Goal: Task Accomplishment & Management: Manage account settings

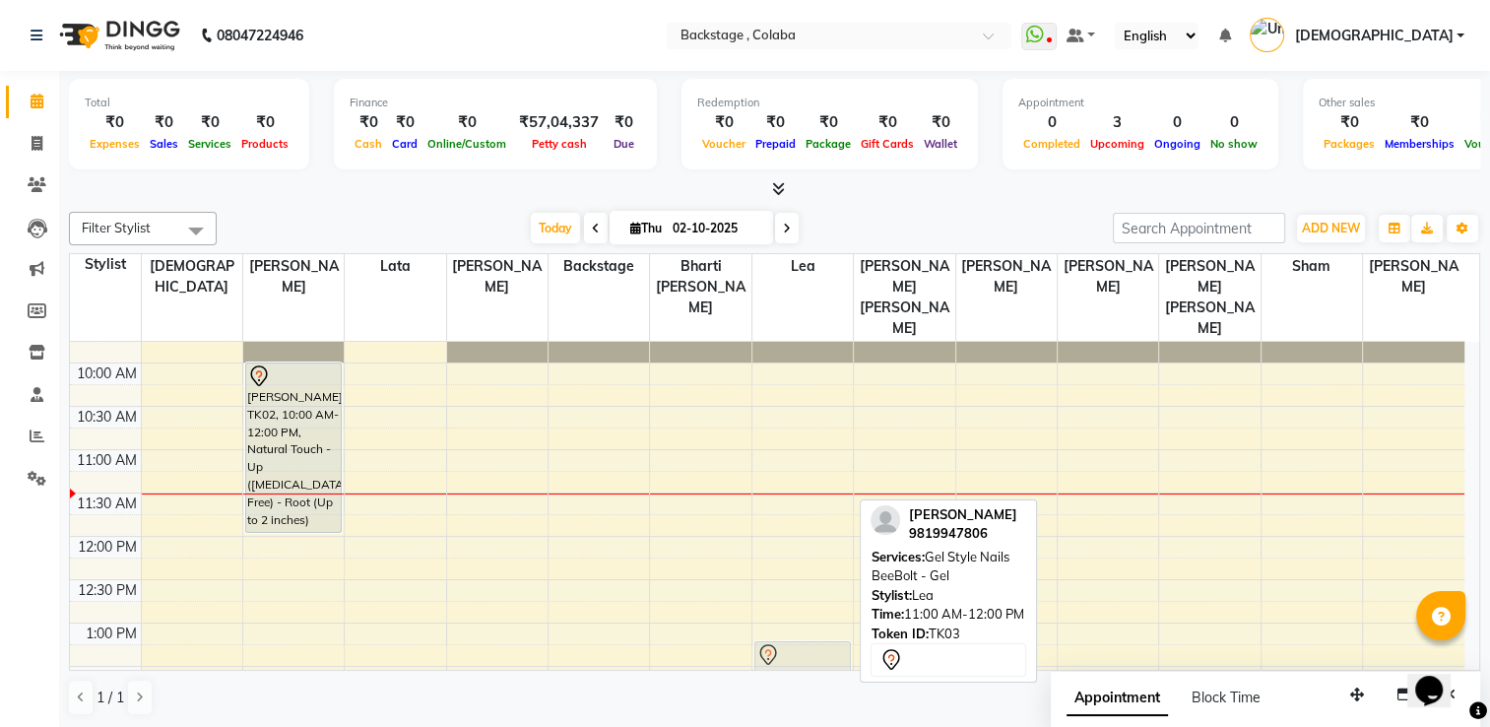
scroll to position [151, 0]
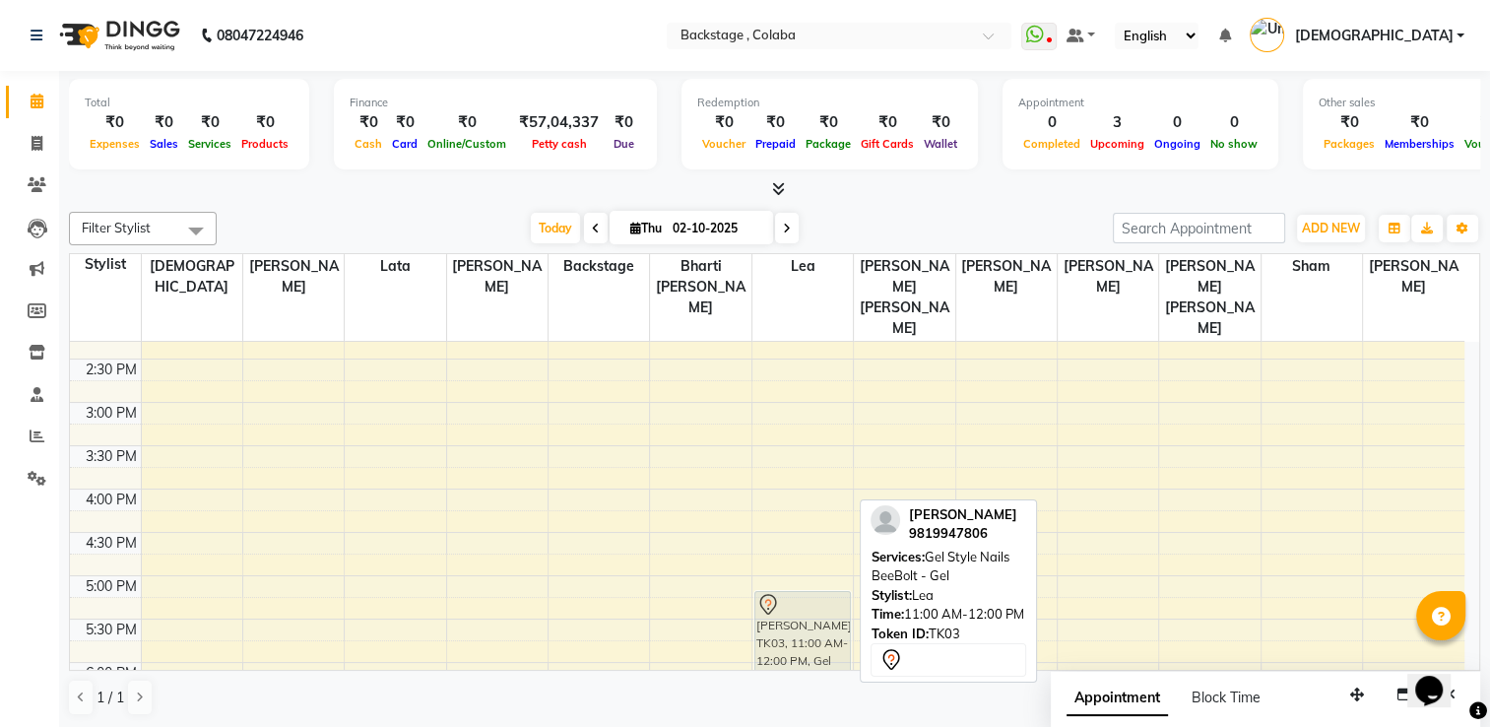
drag, startPoint x: 841, startPoint y: 479, endPoint x: 829, endPoint y: 645, distance: 166.9
click at [829, 645] on div "[PERSON_NAME], TK03, 11:00 AM-12:00 PM, Gel Style Nails BeeBolt - Gel [PERSON_N…" at bounding box center [803, 446] width 100 height 1126
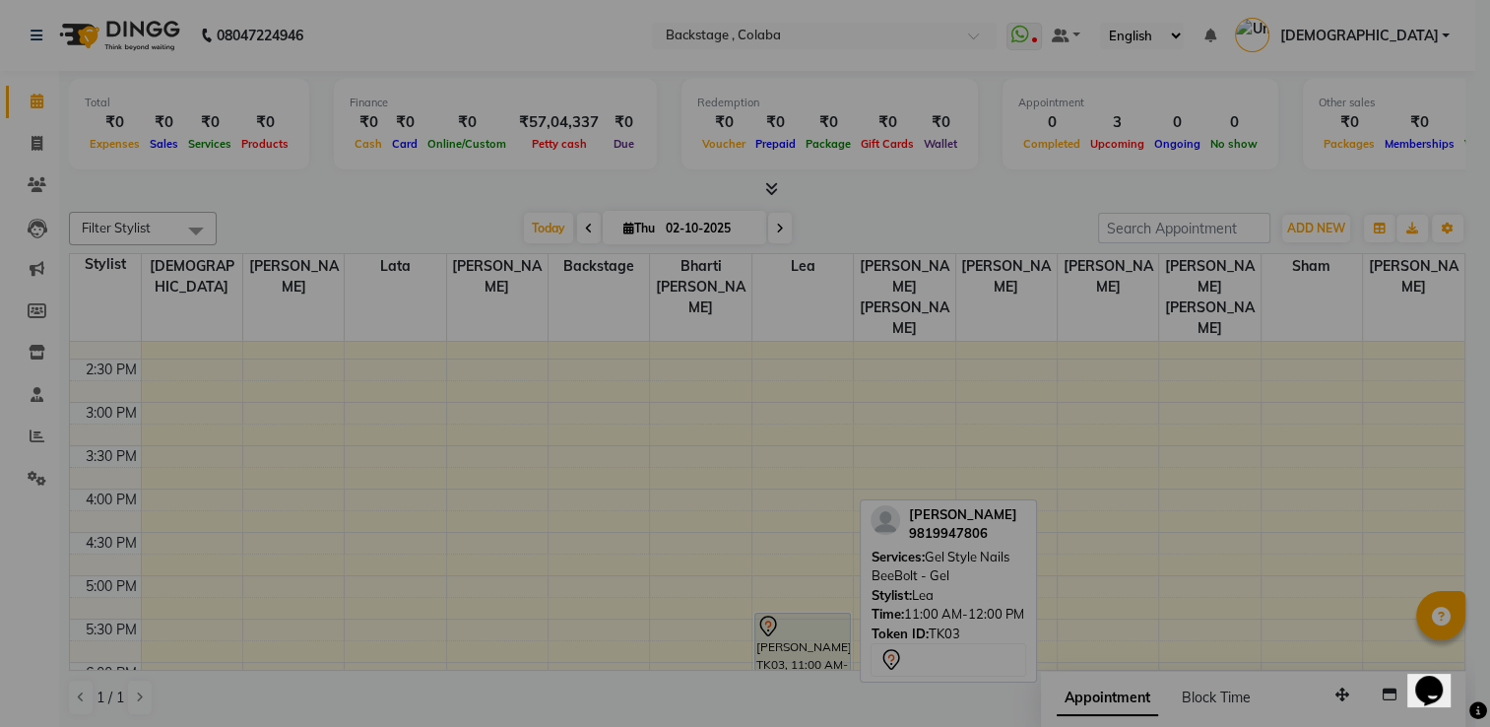
scroll to position [463, 0]
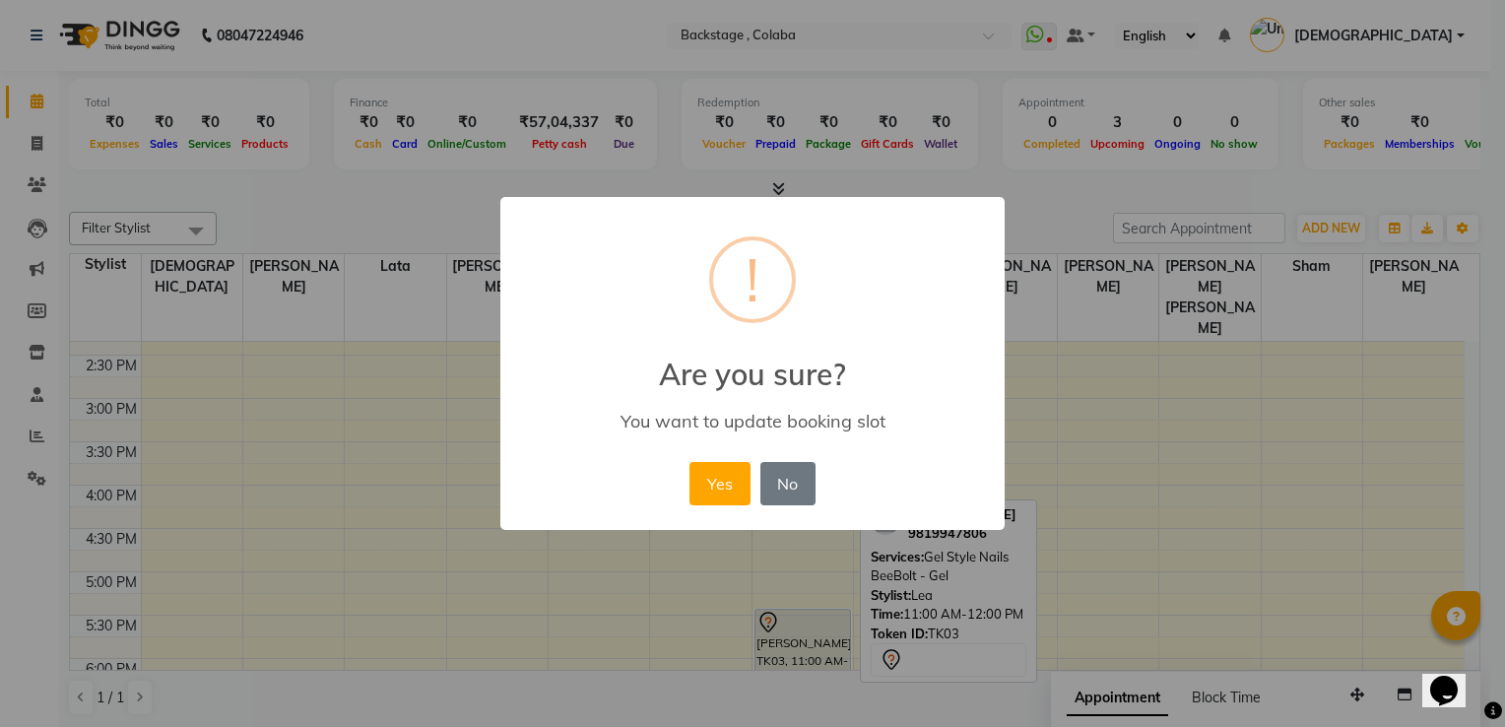
click at [829, 645] on div "× ! Are you sure? You want to update booking slot Yes No No" at bounding box center [752, 363] width 1505 height 727
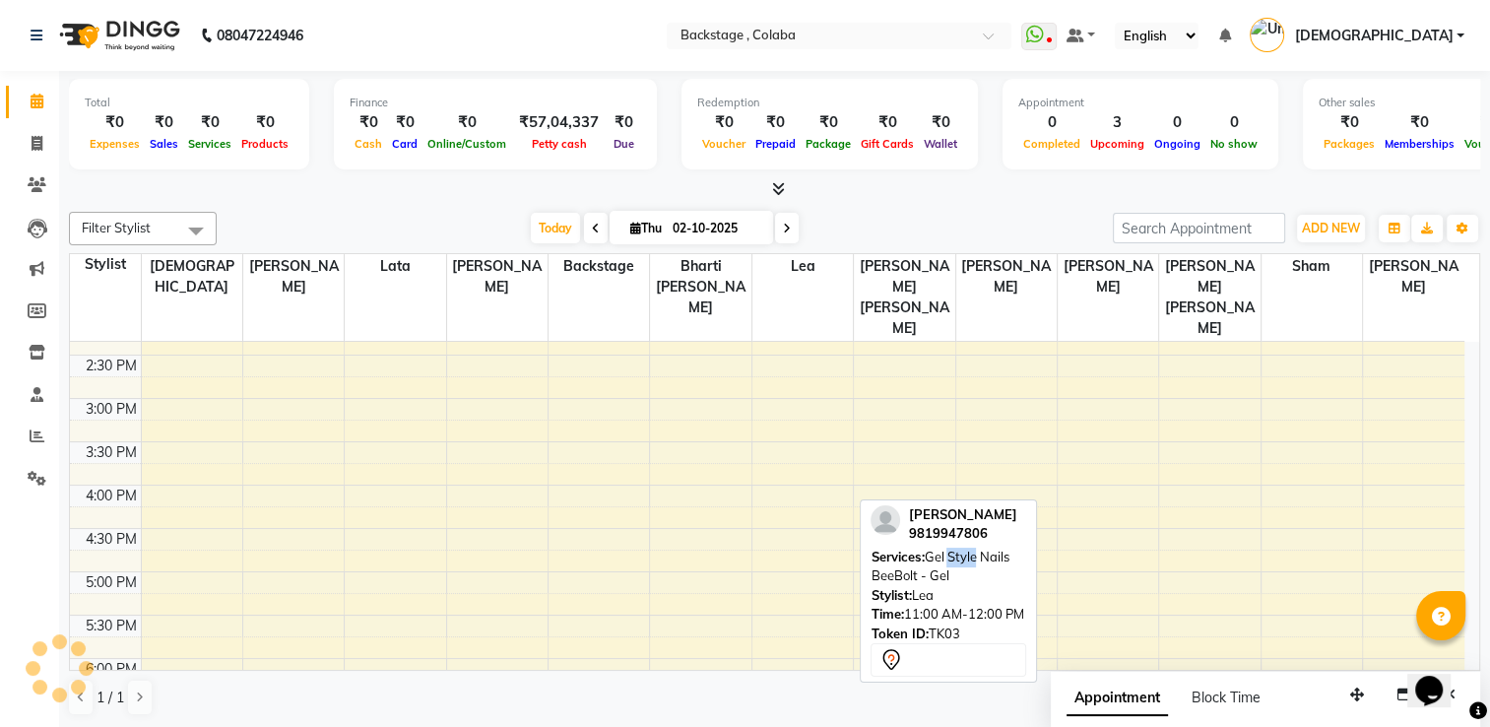
drag, startPoint x: 974, startPoint y: 550, endPoint x: 948, endPoint y: 561, distance: 29.1
click at [948, 561] on span "Gel Style Nails BeeBolt - Gel" at bounding box center [940, 566] width 138 height 35
click at [1051, 485] on td at bounding box center [803, 496] width 1324 height 22
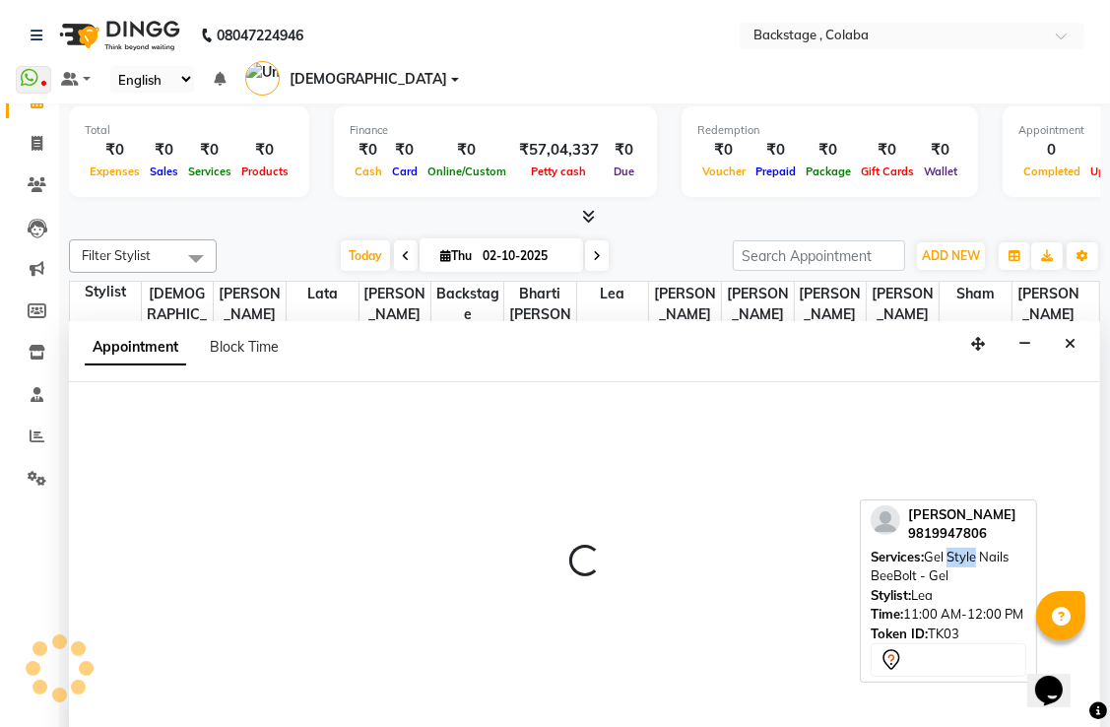
select select "83250"
select select "960"
select select "tentative"
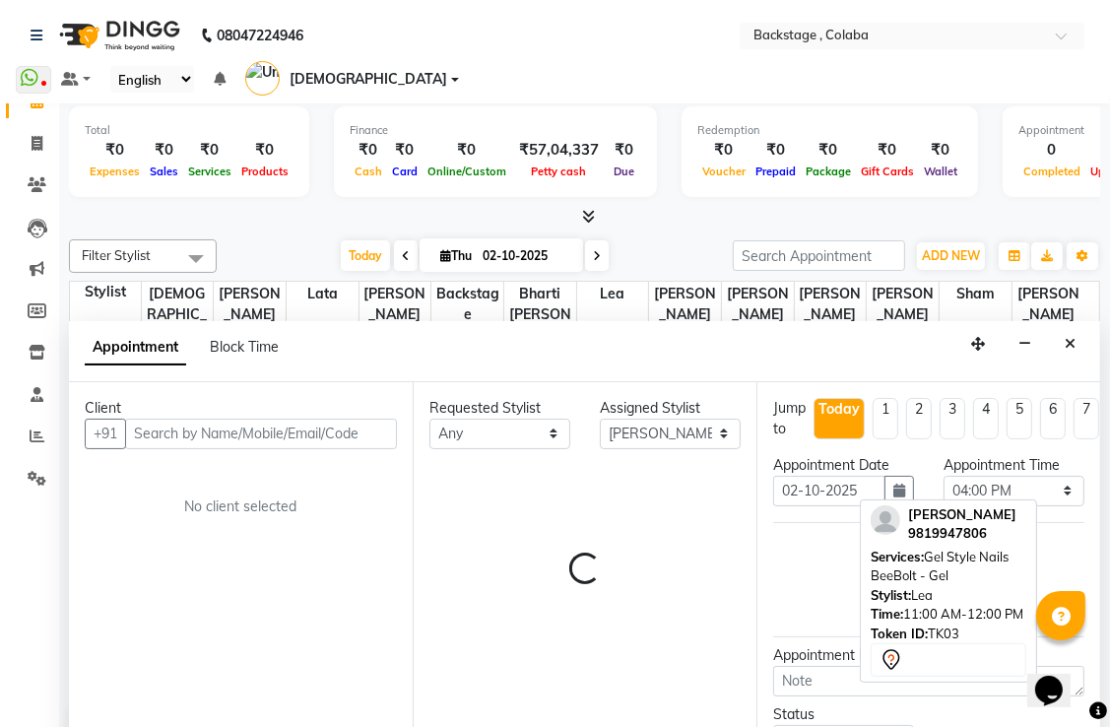
click at [1040, 207] on div at bounding box center [584, 217] width 1031 height 21
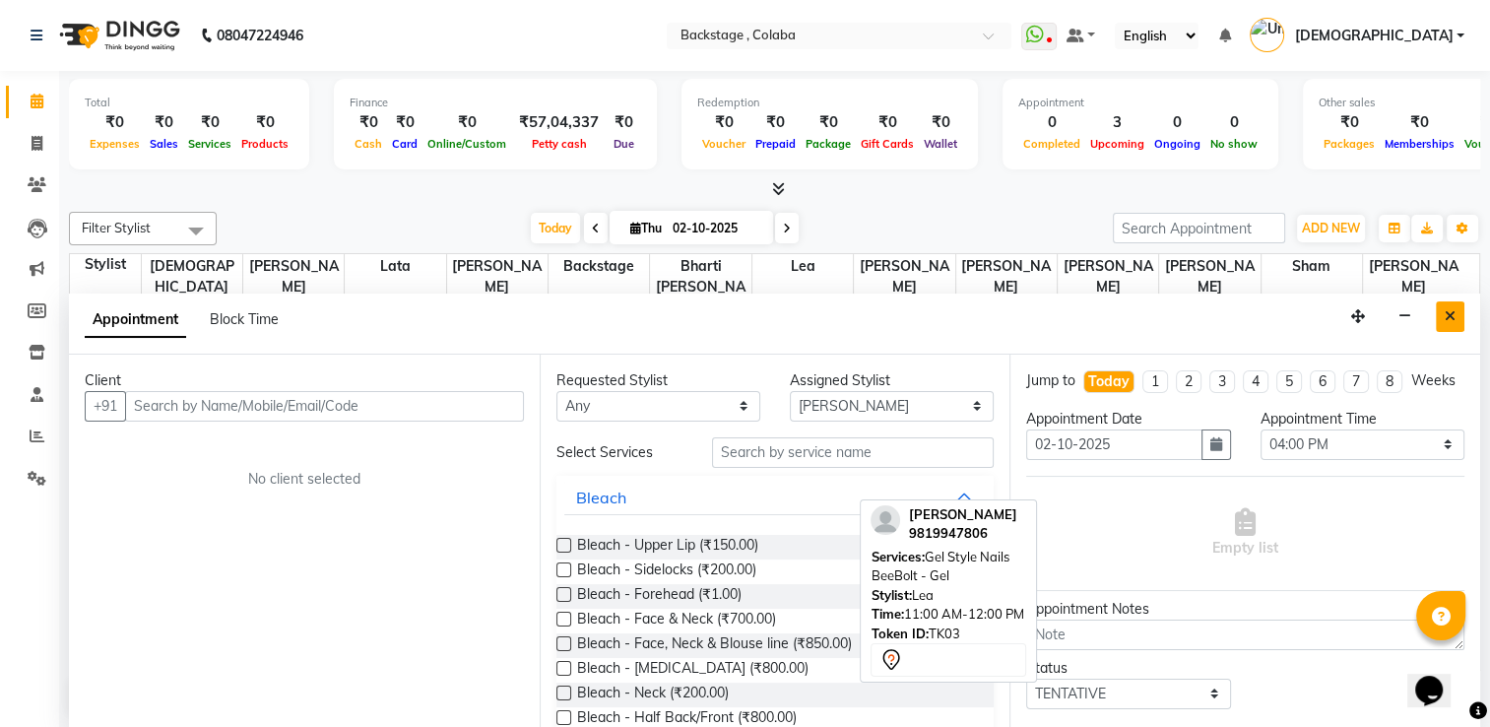
click at [1453, 319] on icon "Close" at bounding box center [1450, 316] width 11 height 14
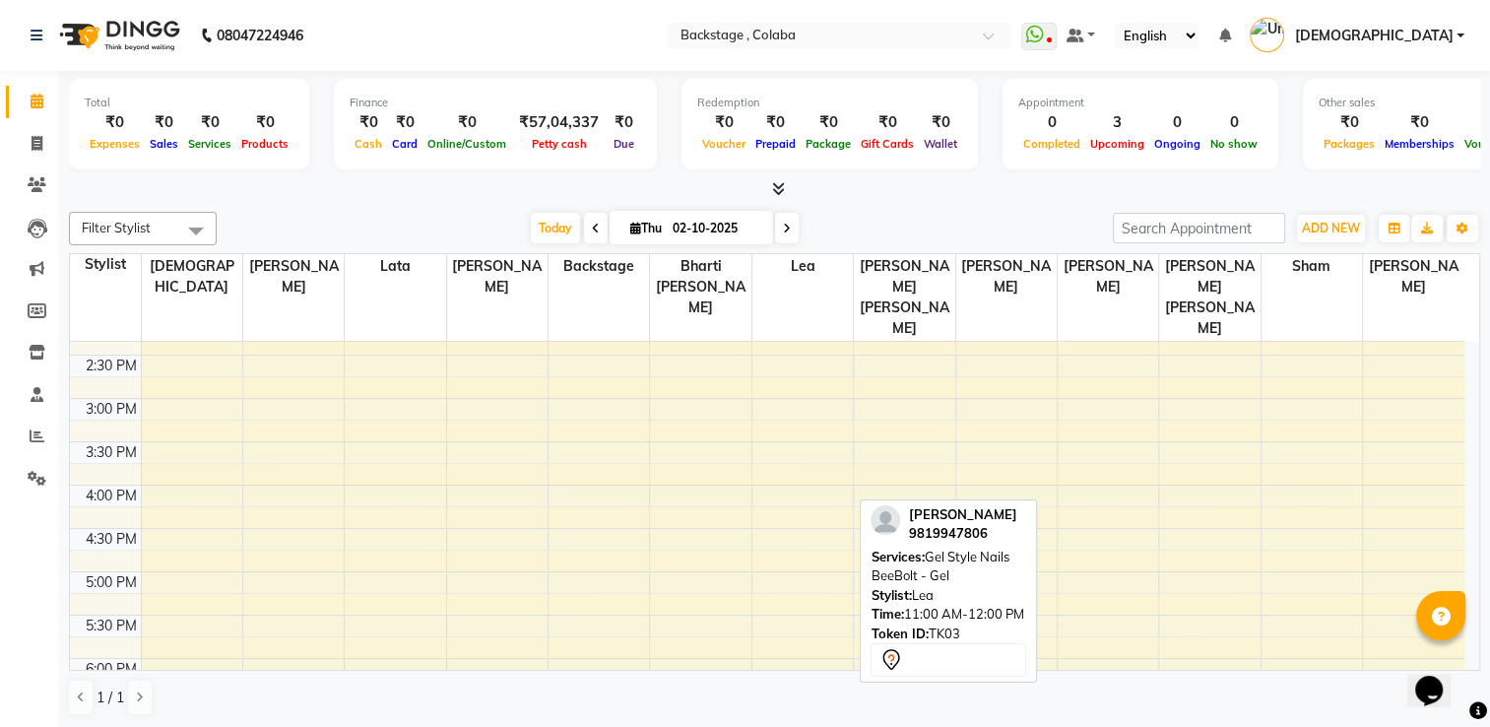
drag, startPoint x: 1024, startPoint y: 514, endPoint x: 994, endPoint y: 526, distance: 32.7
click at [994, 526] on div "[PERSON_NAME] 9819947806" at bounding box center [949, 524] width 156 height 38
click at [1021, 509] on div "[PERSON_NAME] 9819947806" at bounding box center [949, 524] width 156 height 38
click at [1029, 512] on div "[PERSON_NAME] 9819947806 Services: Gel Style Nails BeeBolt - Gel Stylist: Lea T…" at bounding box center [948, 591] width 177 height 184
drag, startPoint x: 1029, startPoint y: 514, endPoint x: 977, endPoint y: 538, distance: 57.3
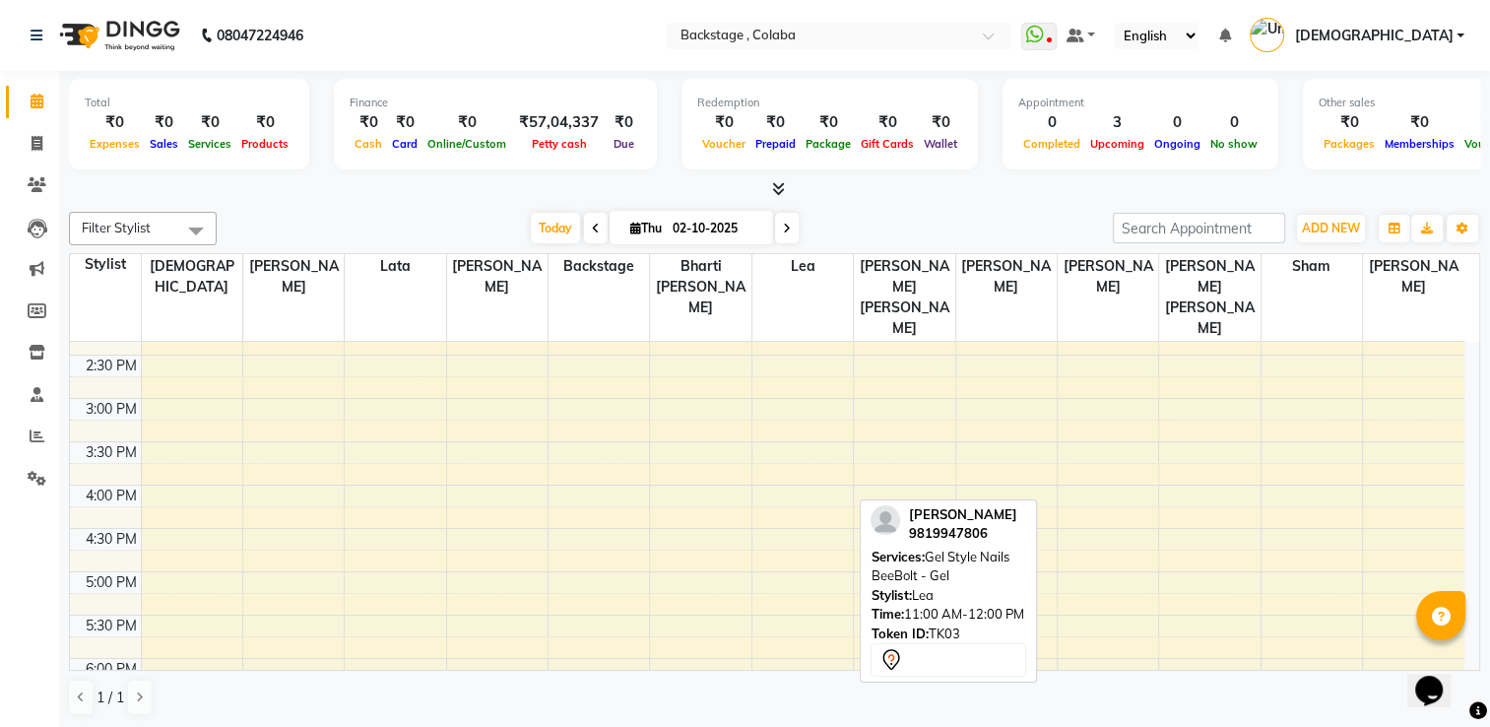
drag, startPoint x: 977, startPoint y: 538, endPoint x: 875, endPoint y: 223, distance: 331.4
click at [875, 223] on div "Today Thu 02-10-2025" at bounding box center [665, 229] width 877 height 30
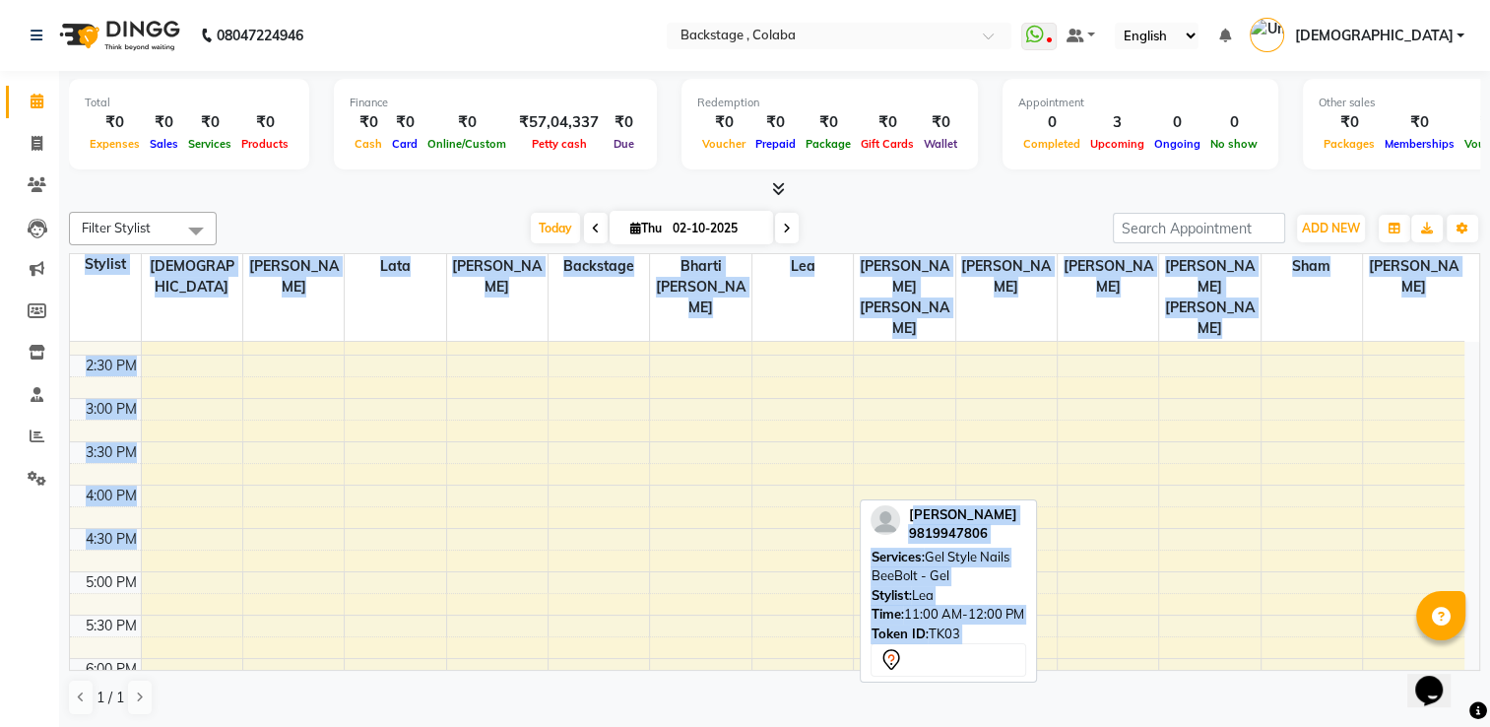
drag, startPoint x: 908, startPoint y: 505, endPoint x: 849, endPoint y: 535, distance: 66.1
click at [849, 535] on div "Filter Stylist Select All Backstage Bharti [PERSON_NAME] [PERSON_NAME] [PERSON_…" at bounding box center [775, 464] width 1412 height 520
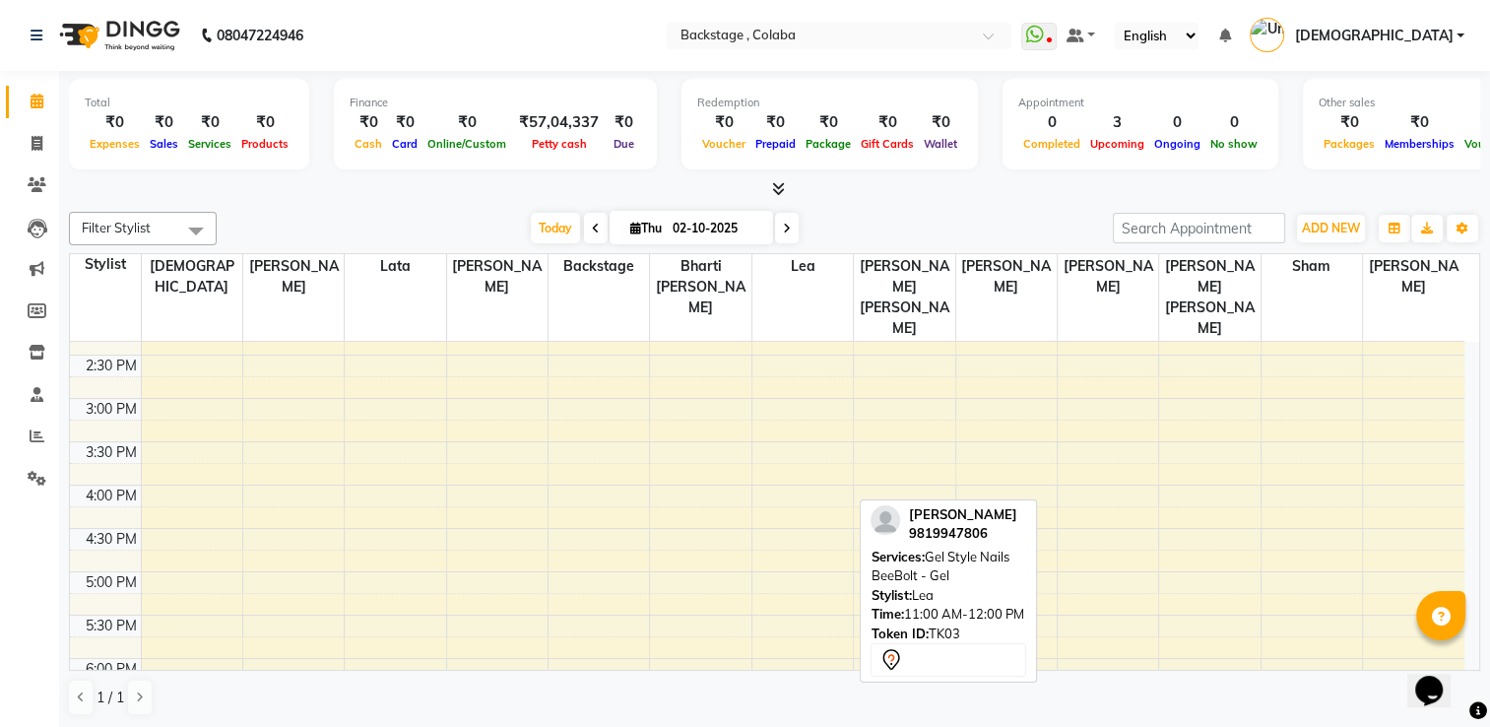
click at [977, 214] on div "Today Thu 02-10-2025" at bounding box center [665, 229] width 877 height 30
drag, startPoint x: 1028, startPoint y: 639, endPoint x: 847, endPoint y: 669, distance: 183.6
click at [847, 669] on div "Filter Stylist Select All Backstage Bharti [PERSON_NAME] [PERSON_NAME] [PERSON_…" at bounding box center [775, 464] width 1412 height 520
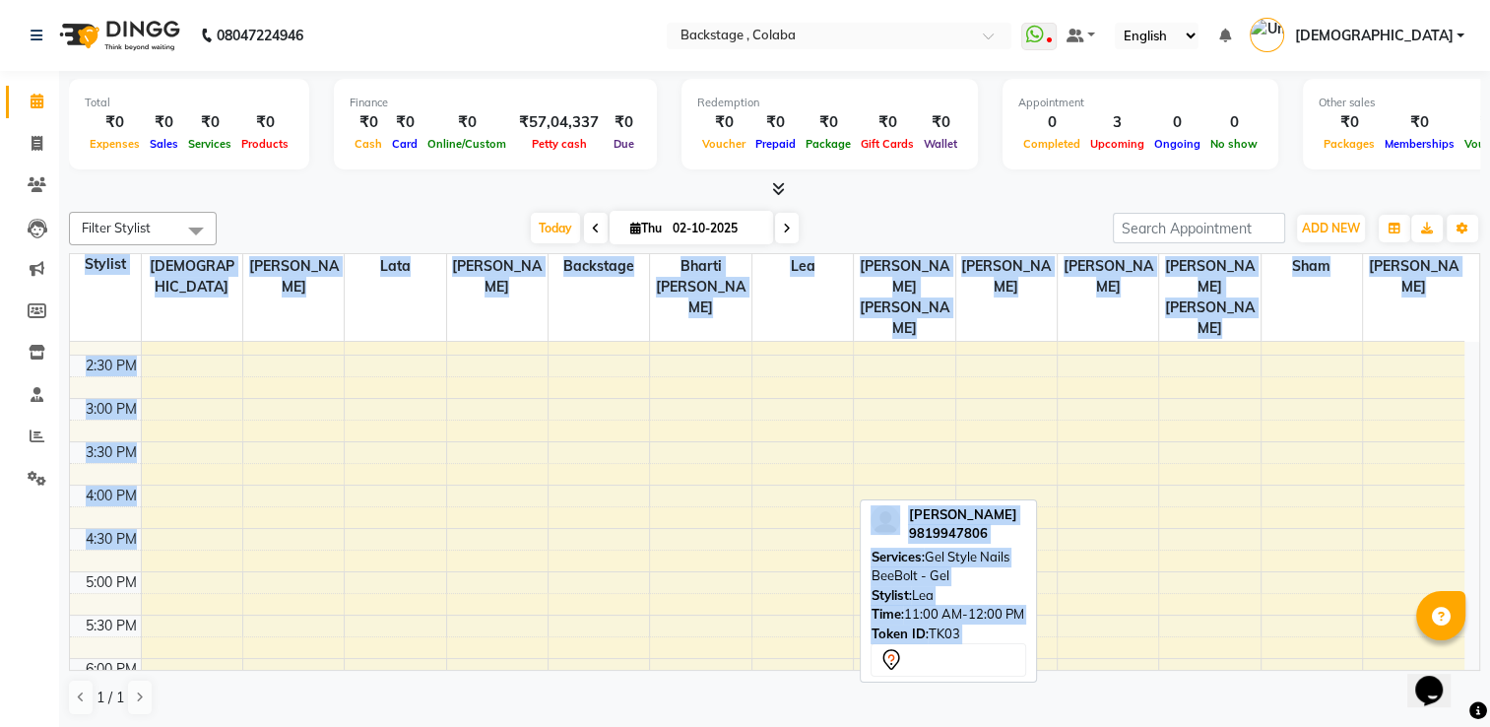
drag, startPoint x: 866, startPoint y: 506, endPoint x: 831, endPoint y: 517, distance: 36.1
click at [831, 517] on div "Filter Stylist Select All Backstage Bharti [PERSON_NAME] [PERSON_NAME] [PERSON_…" at bounding box center [775, 464] width 1412 height 520
click at [831, 517] on div "9:00 AM 9:30 AM 10:00 AM 10:30 AM 11:00 AM 11:30 AM 12:00 PM 12:30 PM 1:00 PM 1…" at bounding box center [767, 442] width 1395 height 1126
select select "61513"
select select "tentative"
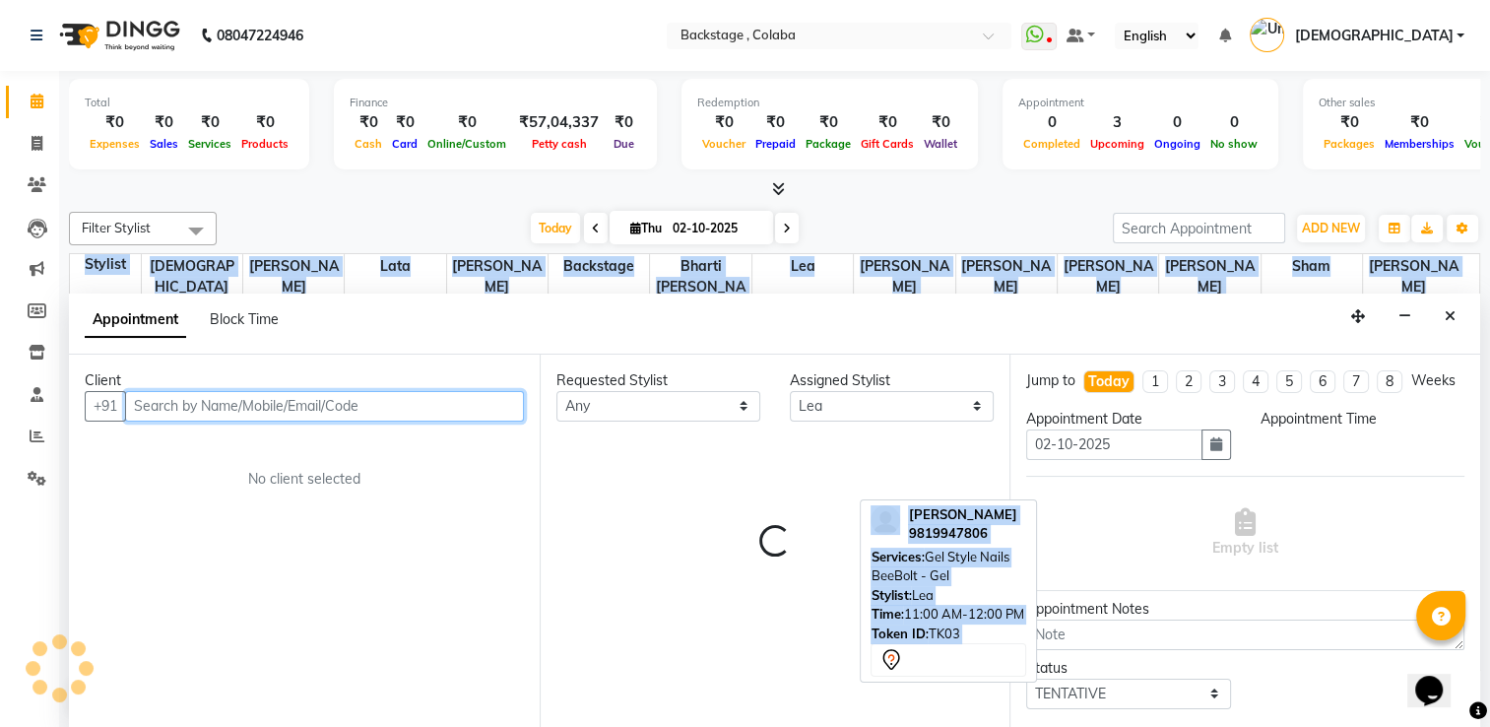
select select "990"
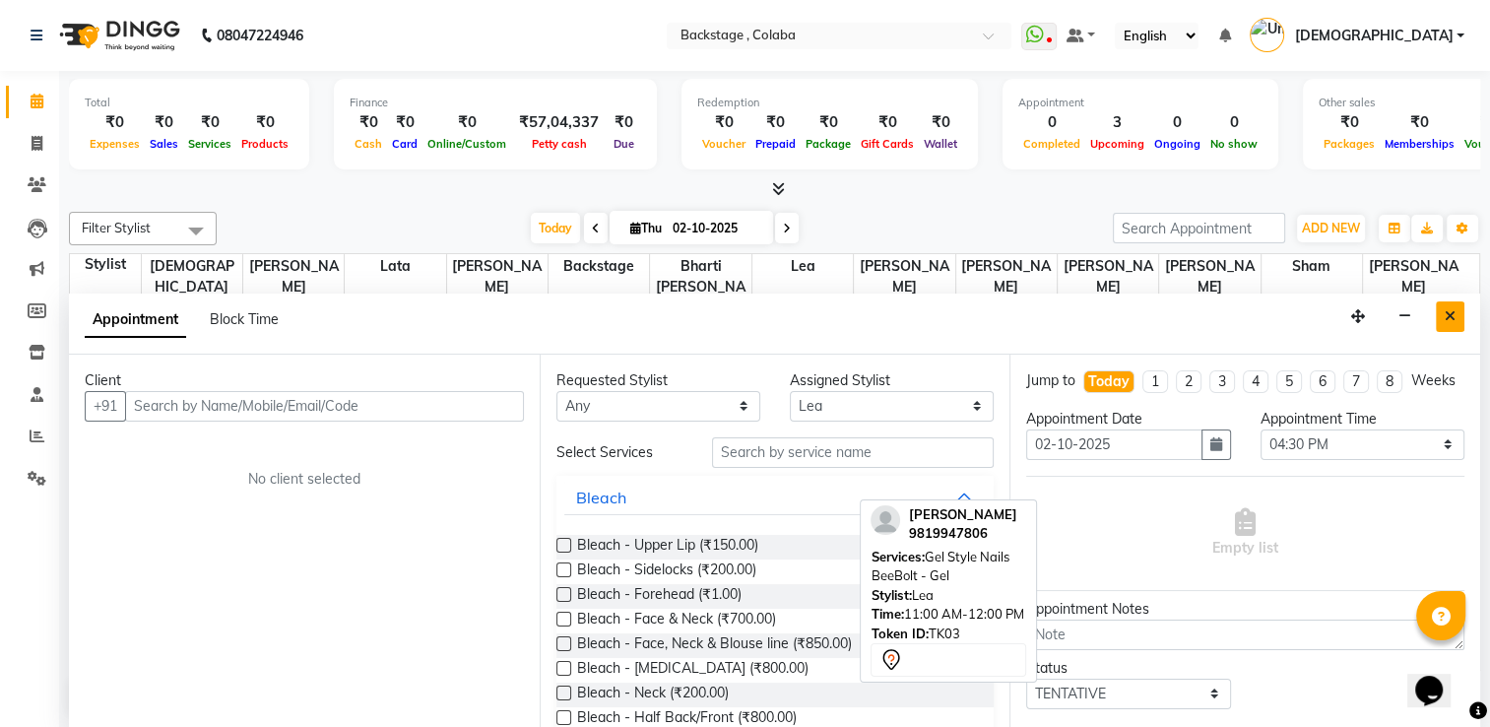
click at [1457, 313] on button "Close" at bounding box center [1450, 316] width 29 height 31
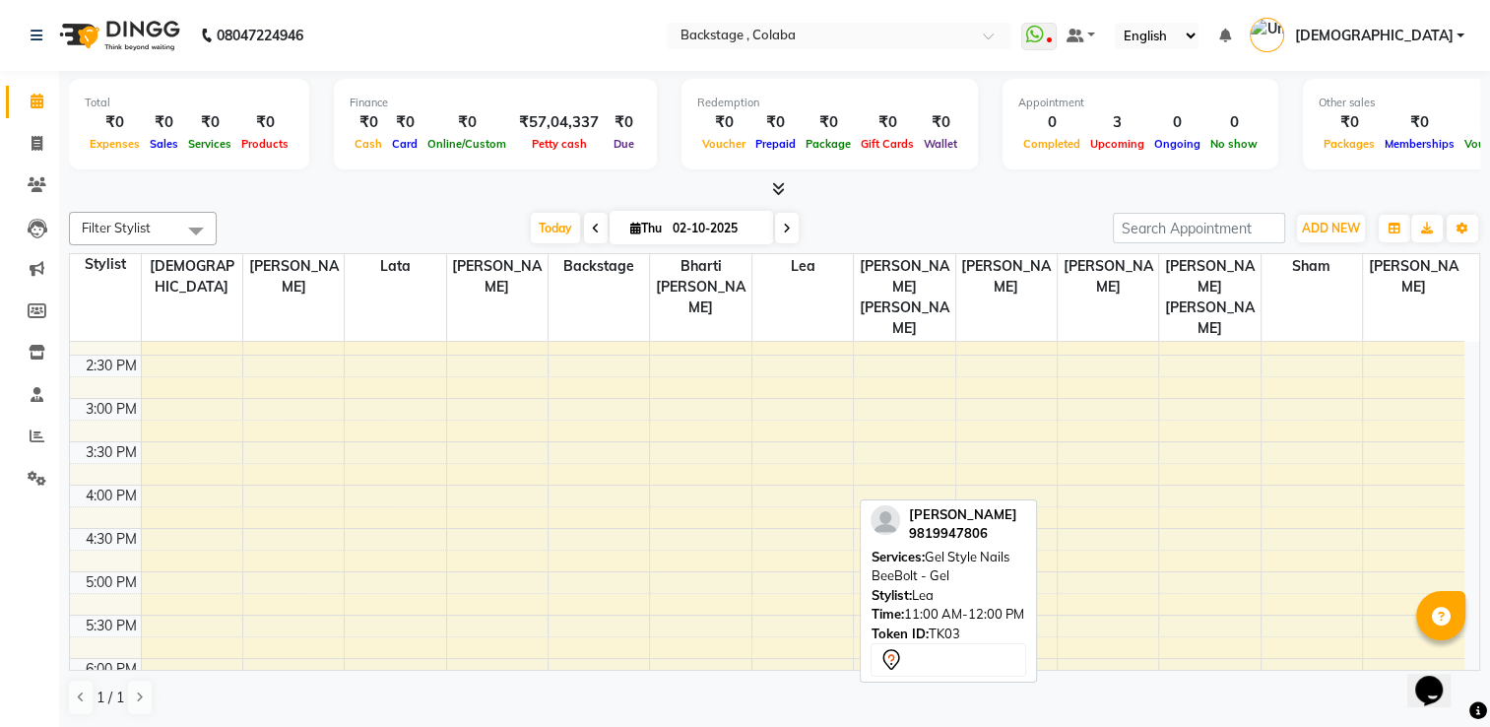
drag, startPoint x: 1017, startPoint y: 502, endPoint x: 1014, endPoint y: 512, distance: 10.3
click at [1014, 512] on div "[PERSON_NAME] 9819947806 Services: Gel Style Nails BeeBolt - Gel Stylist: Lea T…" at bounding box center [948, 591] width 177 height 184
click at [561, 225] on span "Today" at bounding box center [555, 228] width 49 height 31
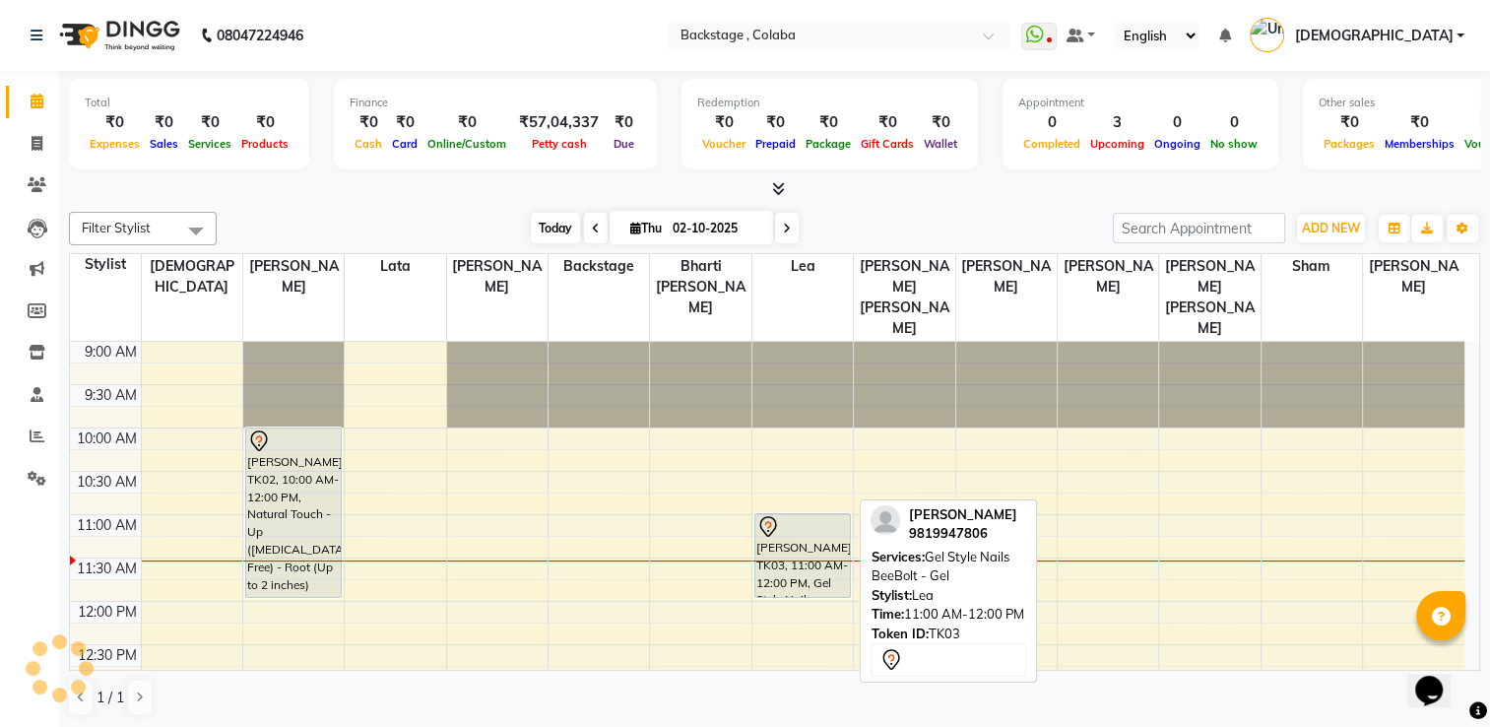
scroll to position [172, 0]
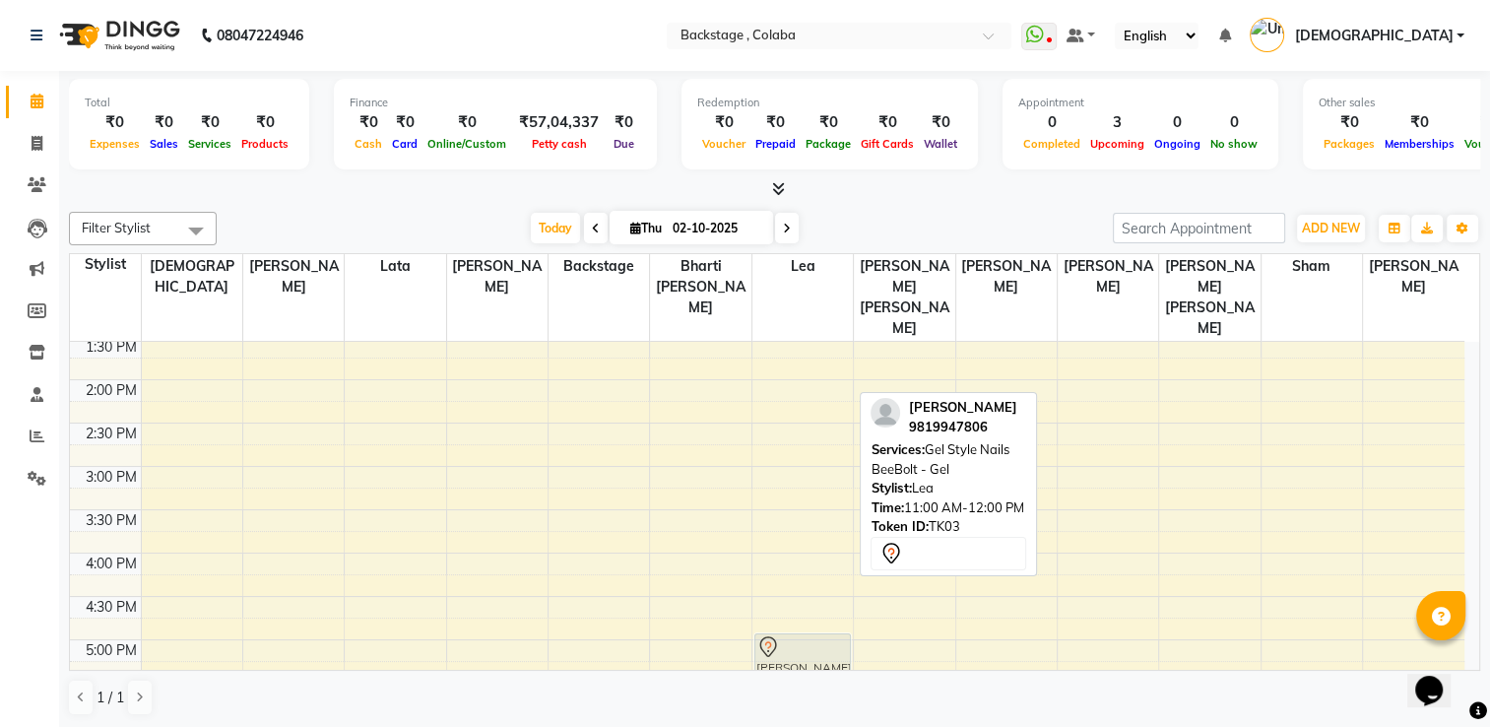
drag, startPoint x: 816, startPoint y: 337, endPoint x: 804, endPoint y: 633, distance: 296.7
click at [804, 633] on div "[PERSON_NAME], TK03, 11:00 AM-12:00 PM, Gel Style Nails BeeBolt - Gel [PERSON_N…" at bounding box center [803, 510] width 100 height 1126
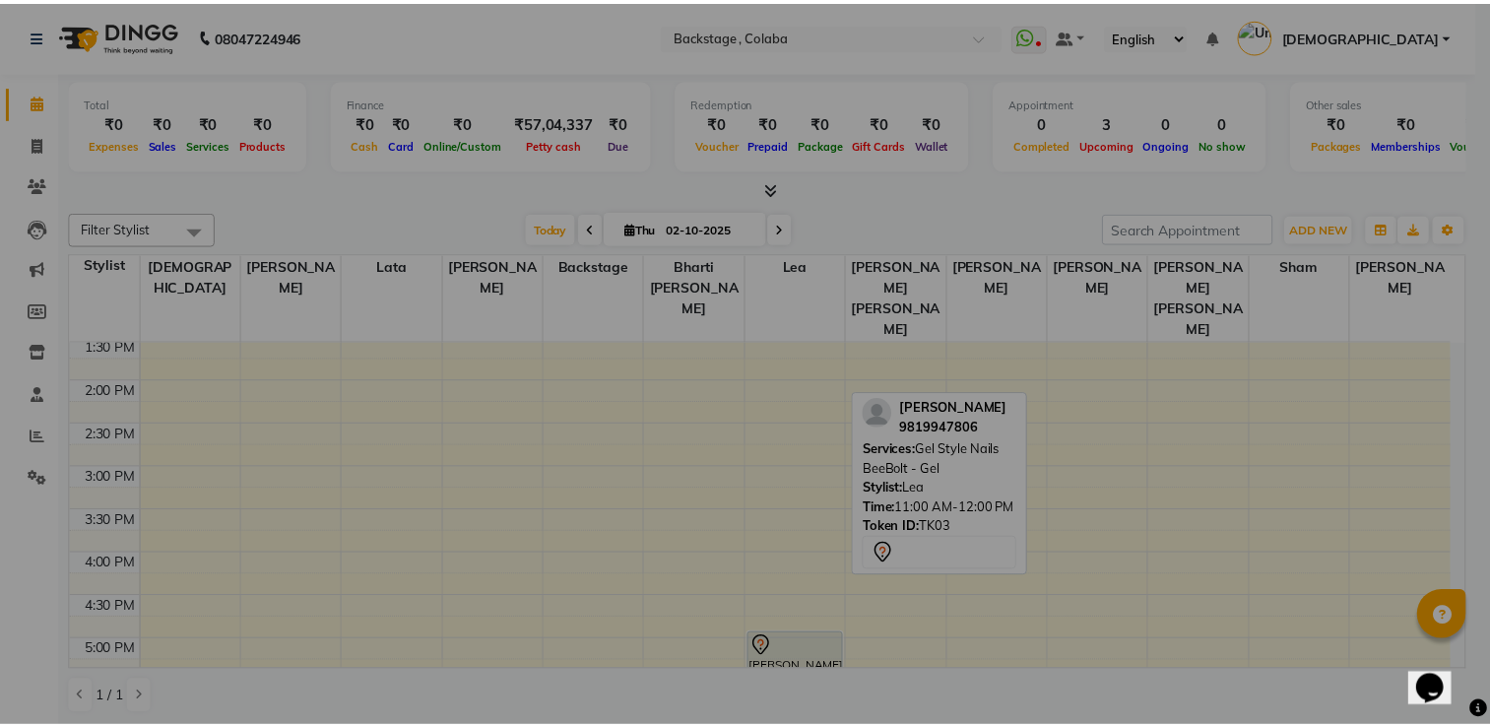
scroll to position [395, 0]
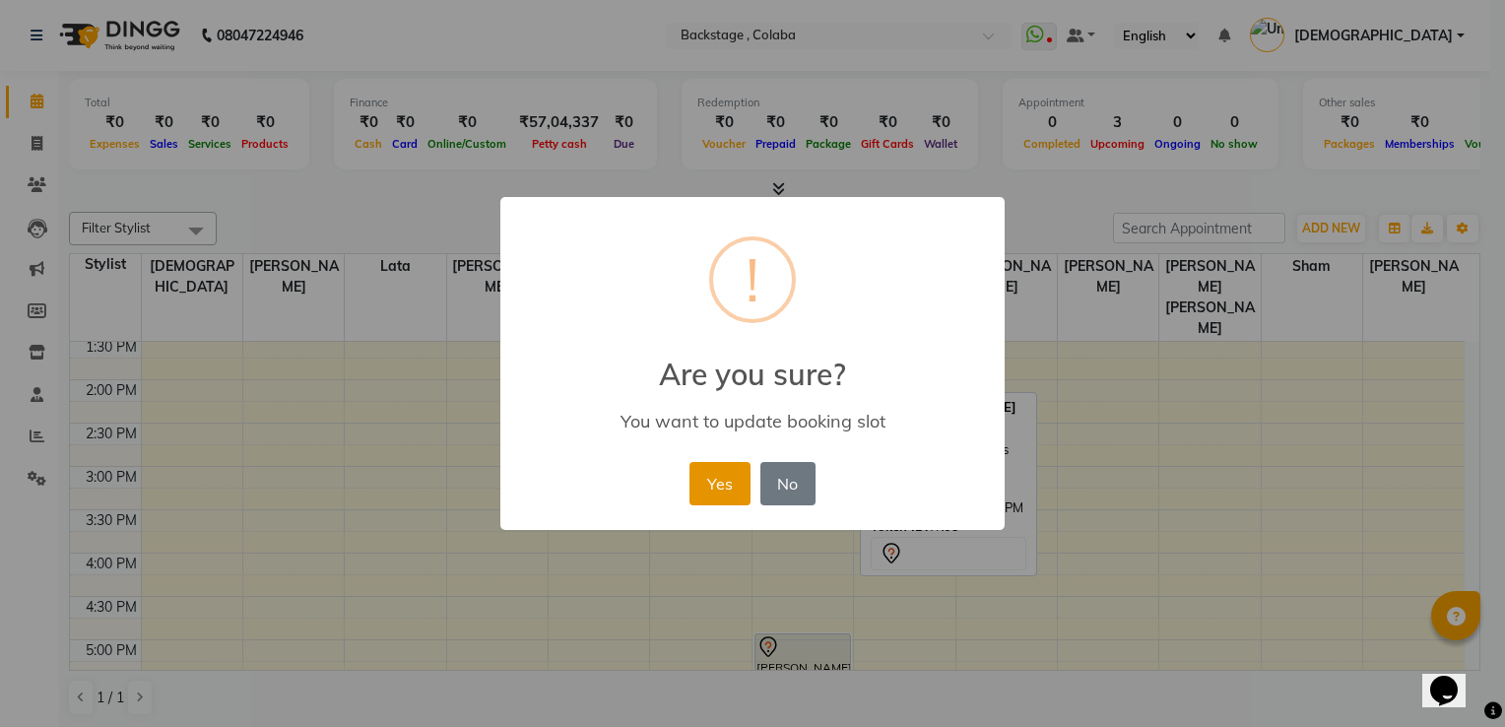
click at [717, 464] on button "Yes" at bounding box center [720, 483] width 60 height 43
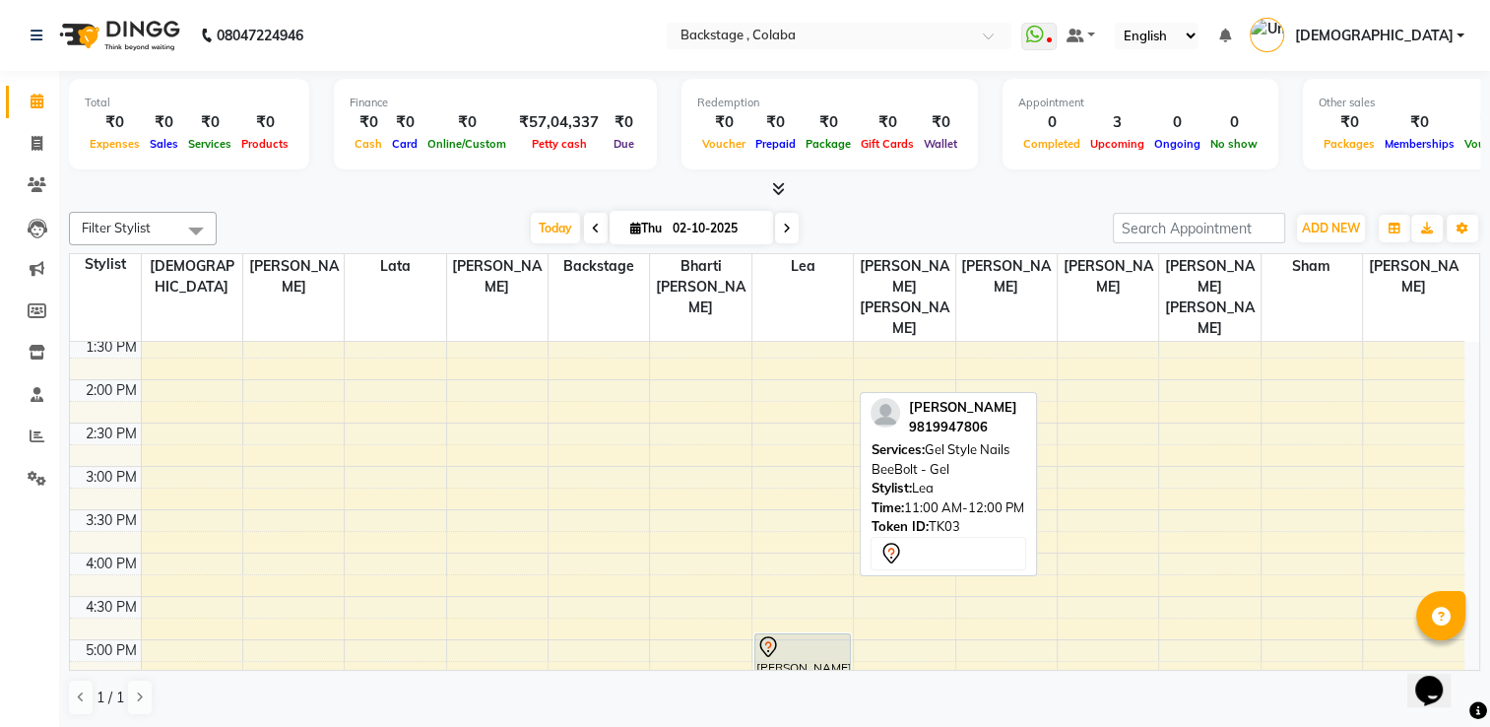
click at [965, 195] on div at bounding box center [775, 189] width 1412 height 21
click at [543, 233] on span "Today" at bounding box center [555, 228] width 49 height 31
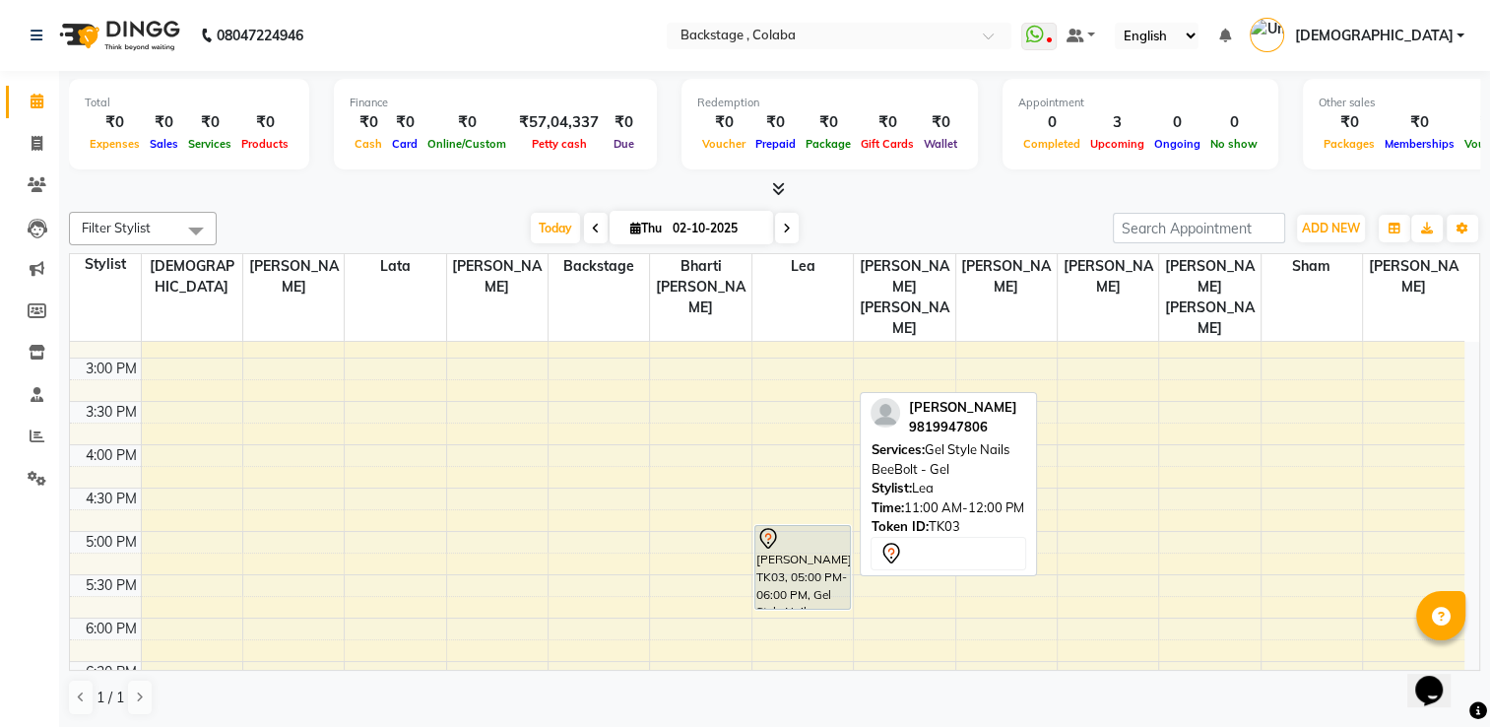
scroll to position [205, 0]
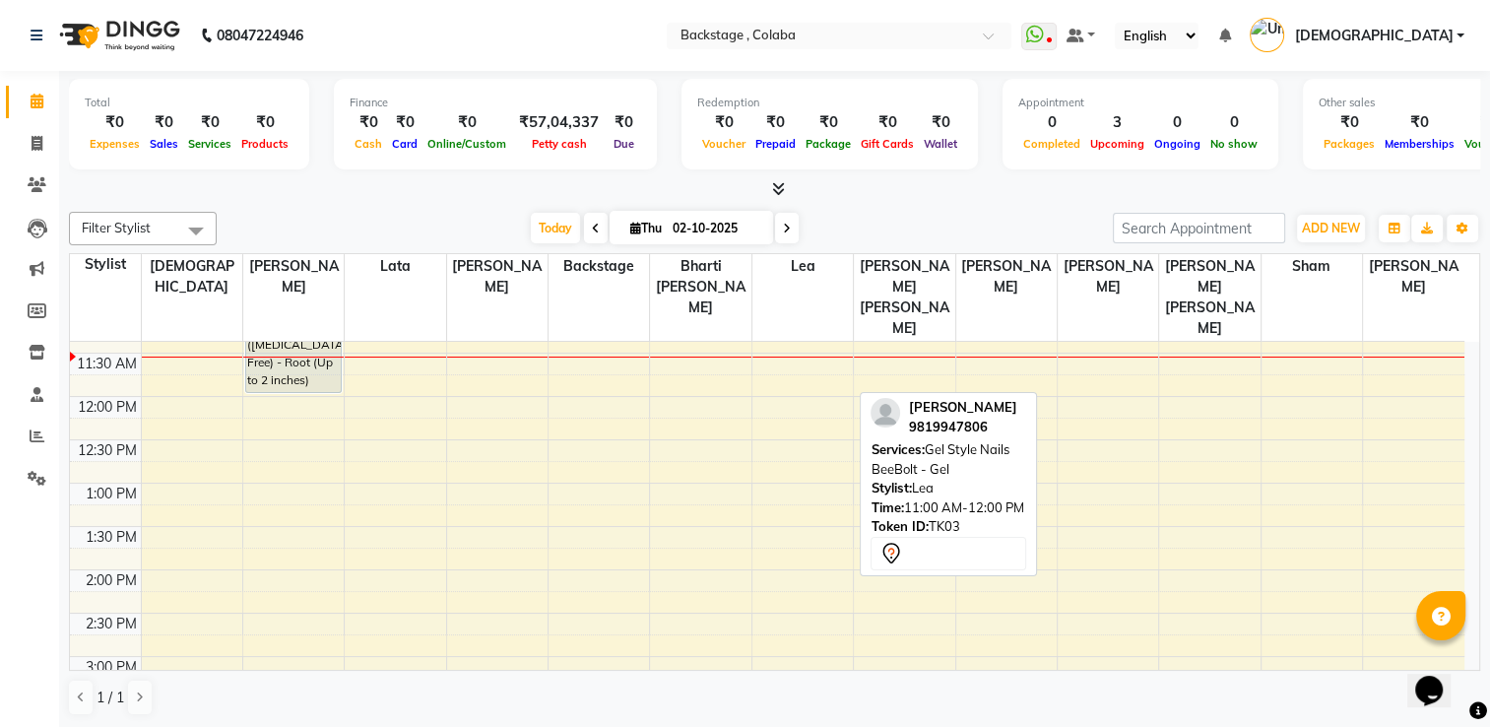
click at [1027, 489] on div "[PERSON_NAME] 9819947806 Services: Gel Style Nails BeeBolt - Gel Stylist: Lea T…" at bounding box center [948, 484] width 177 height 184
click at [956, 431] on div "9819947806" at bounding box center [962, 428] width 108 height 20
click at [1056, 418] on td at bounding box center [803, 429] width 1324 height 22
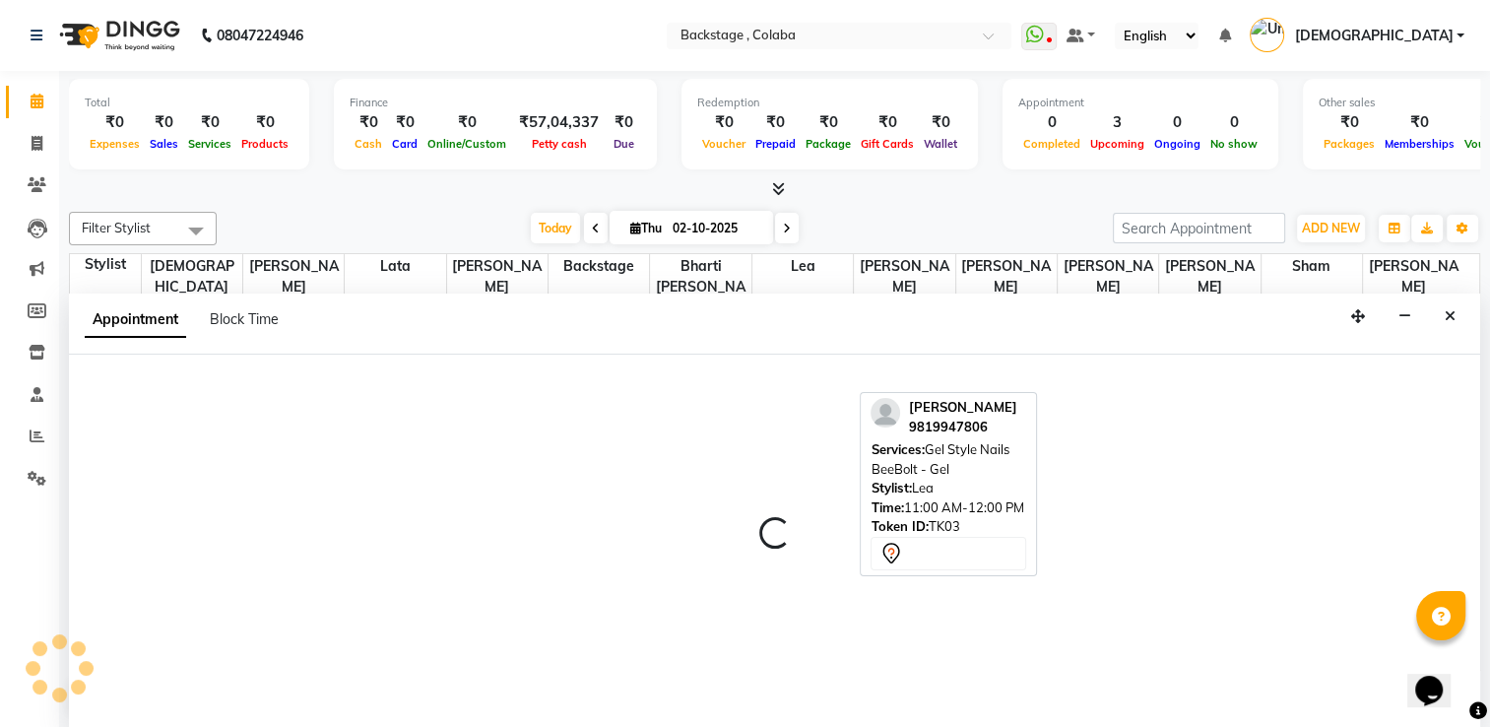
select select "83250"
select select "735"
select select "tentative"
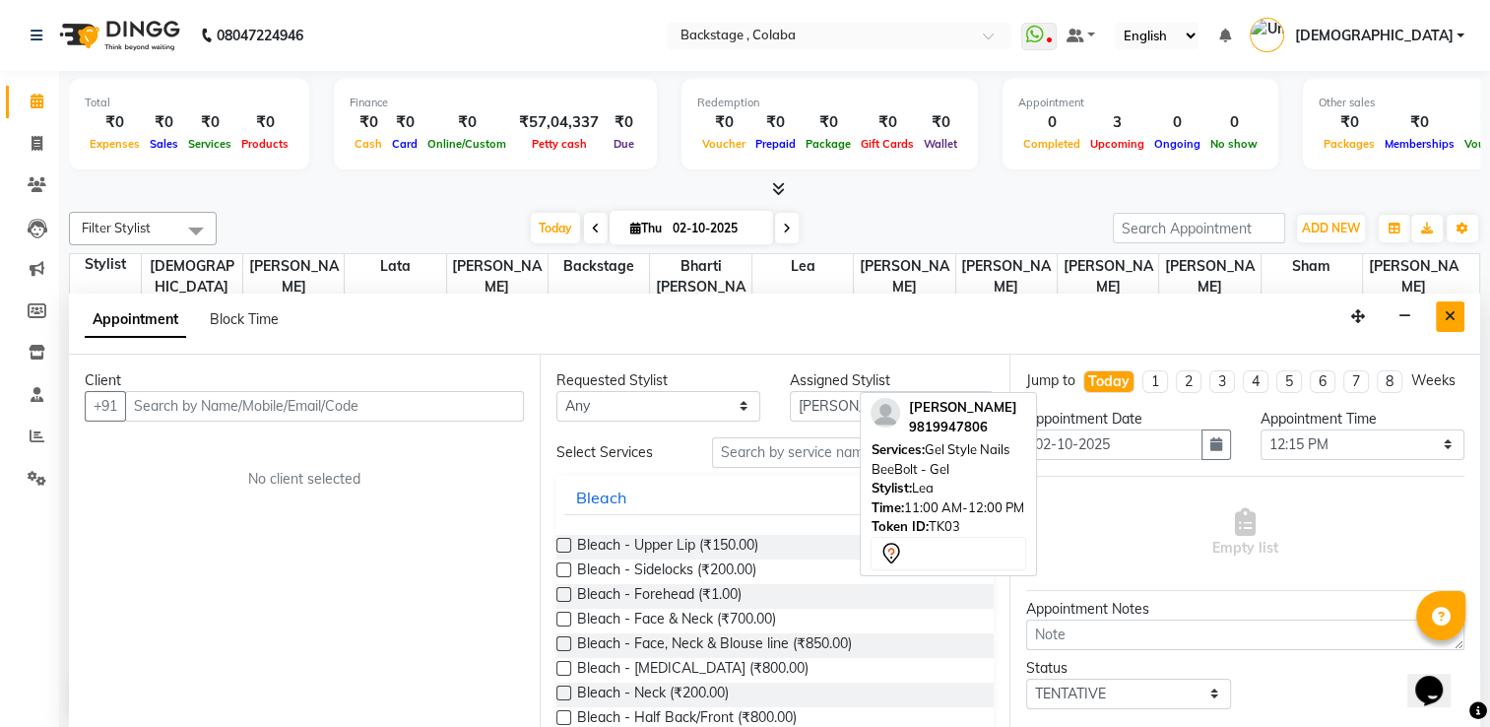
click at [1448, 314] on icon "Close" at bounding box center [1450, 316] width 11 height 14
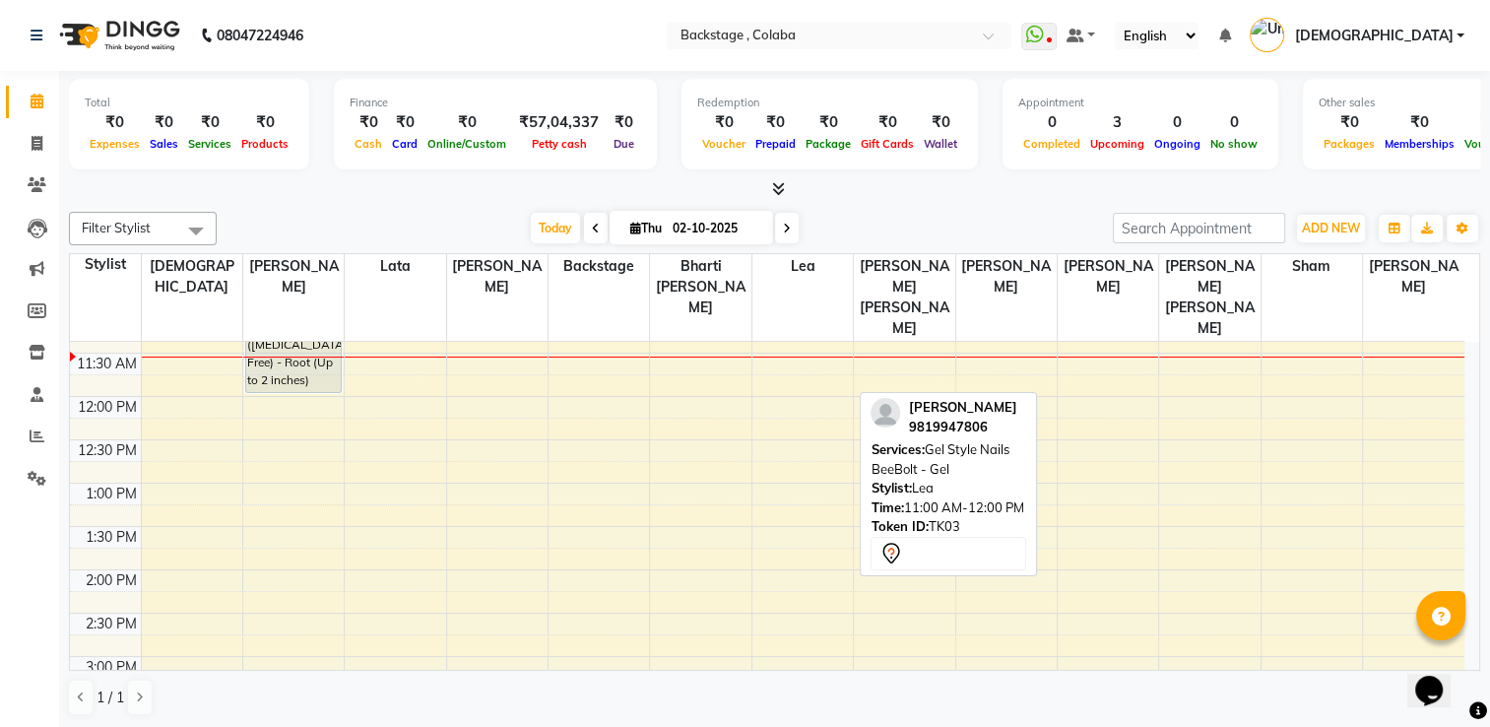
drag, startPoint x: 1005, startPoint y: 431, endPoint x: 962, endPoint y: 218, distance: 217.9
click at [962, 218] on div "Today Thu 02-10-2025" at bounding box center [665, 229] width 877 height 30
click at [950, 436] on div "[PERSON_NAME] 9819947806 Services: Gel Style Nails BeeBolt - Gel Stylist: Lea T…" at bounding box center [948, 484] width 177 height 184
click at [951, 441] on span "Gel Style Nails BeeBolt - Gel" at bounding box center [940, 458] width 138 height 35
click at [961, 402] on span "[PERSON_NAME]" at bounding box center [962, 407] width 108 height 16
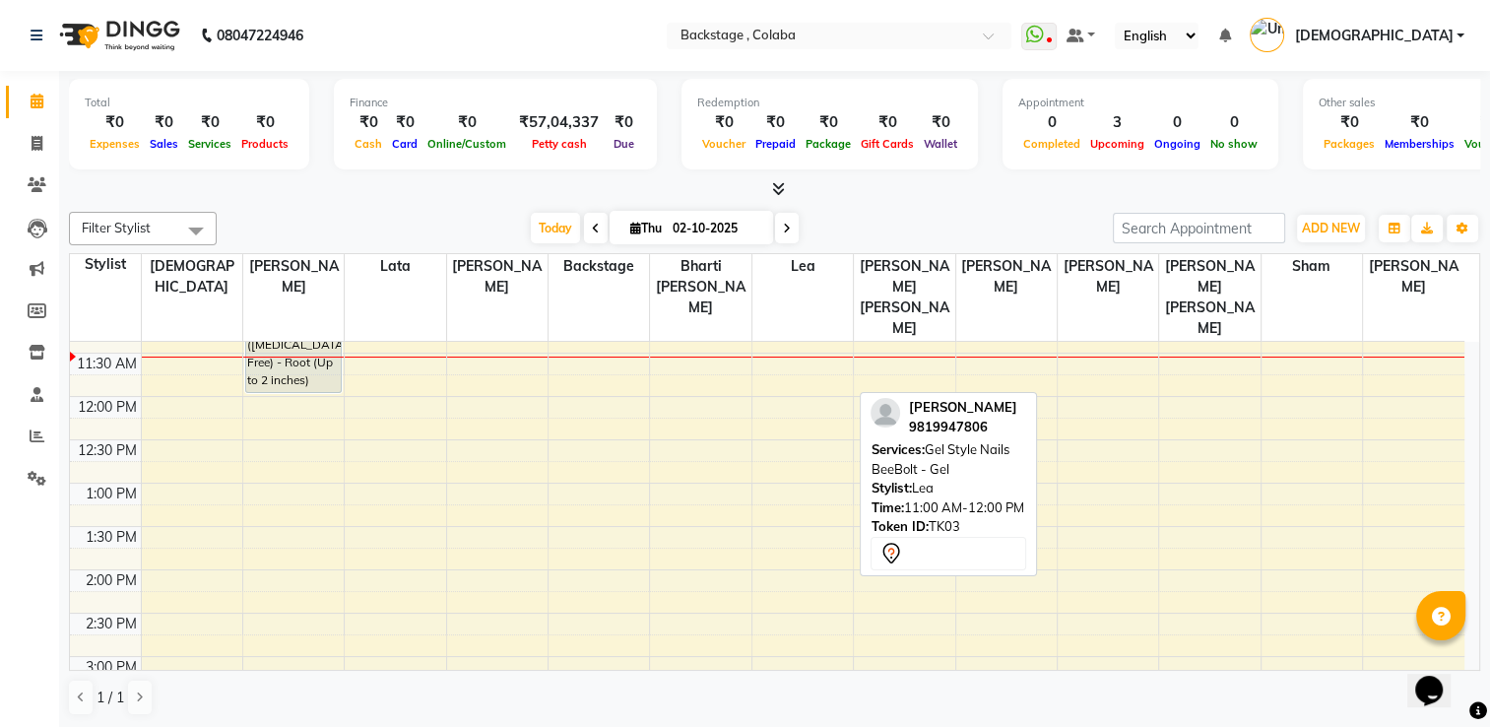
click at [963, 412] on span "[PERSON_NAME]" at bounding box center [962, 407] width 108 height 16
